Goal: Task Accomplishment & Management: Manage account settings

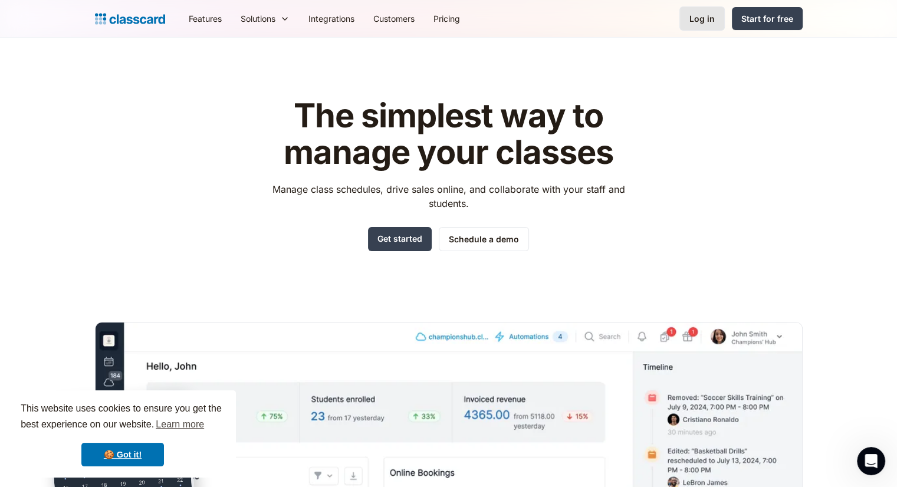
click at [708, 20] on div "Log in" at bounding box center [701, 18] width 25 height 12
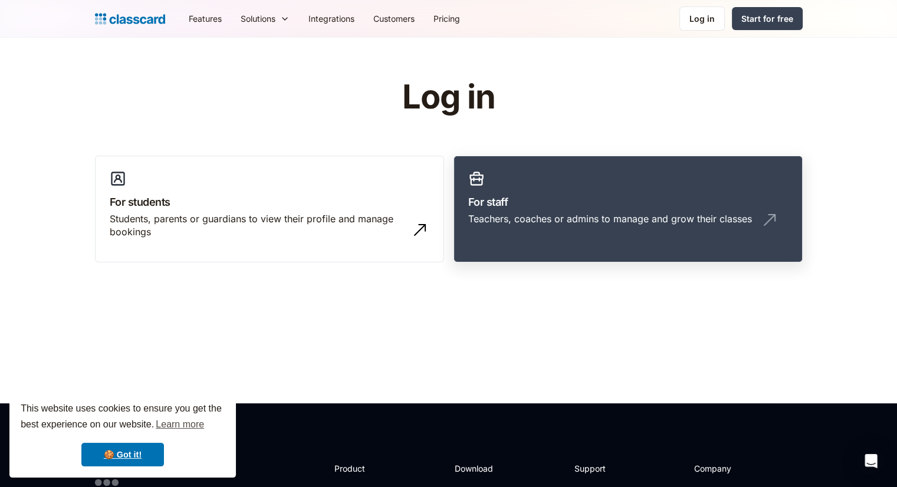
click at [684, 189] on link "For staff Teachers, coaches or admins to manage and grow their classes" at bounding box center [627, 209] width 349 height 107
